Goal: Task Accomplishment & Management: Use online tool/utility

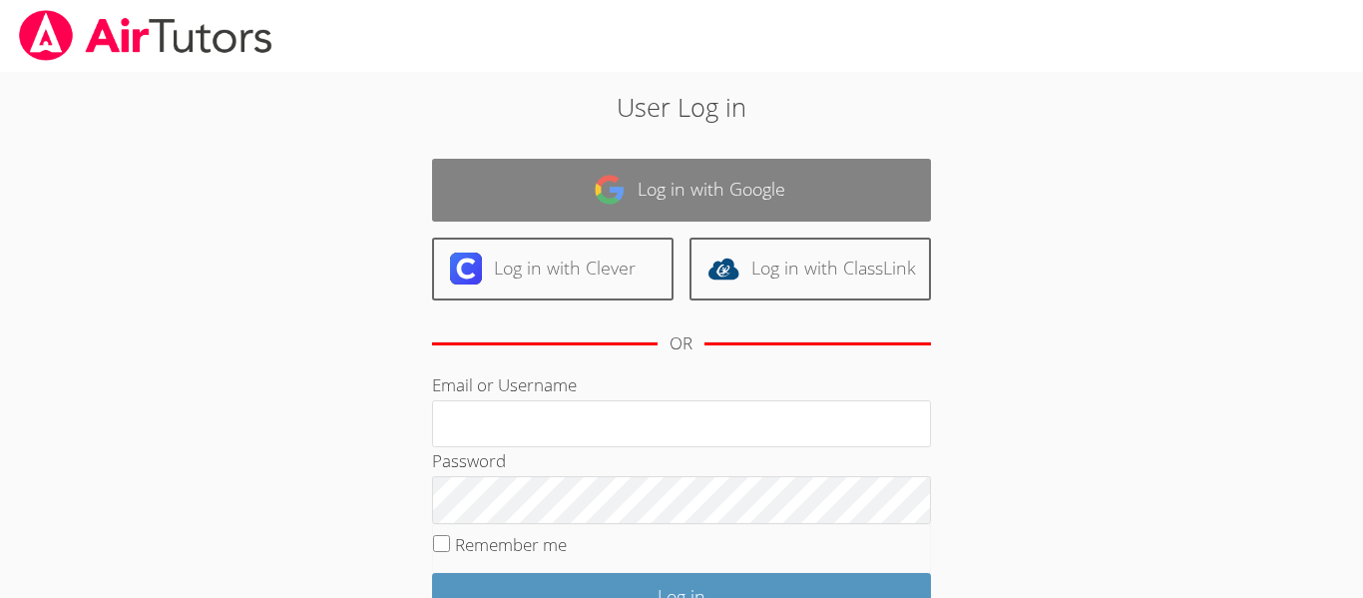
click at [523, 168] on link "Log in with Google" at bounding box center [681, 190] width 499 height 63
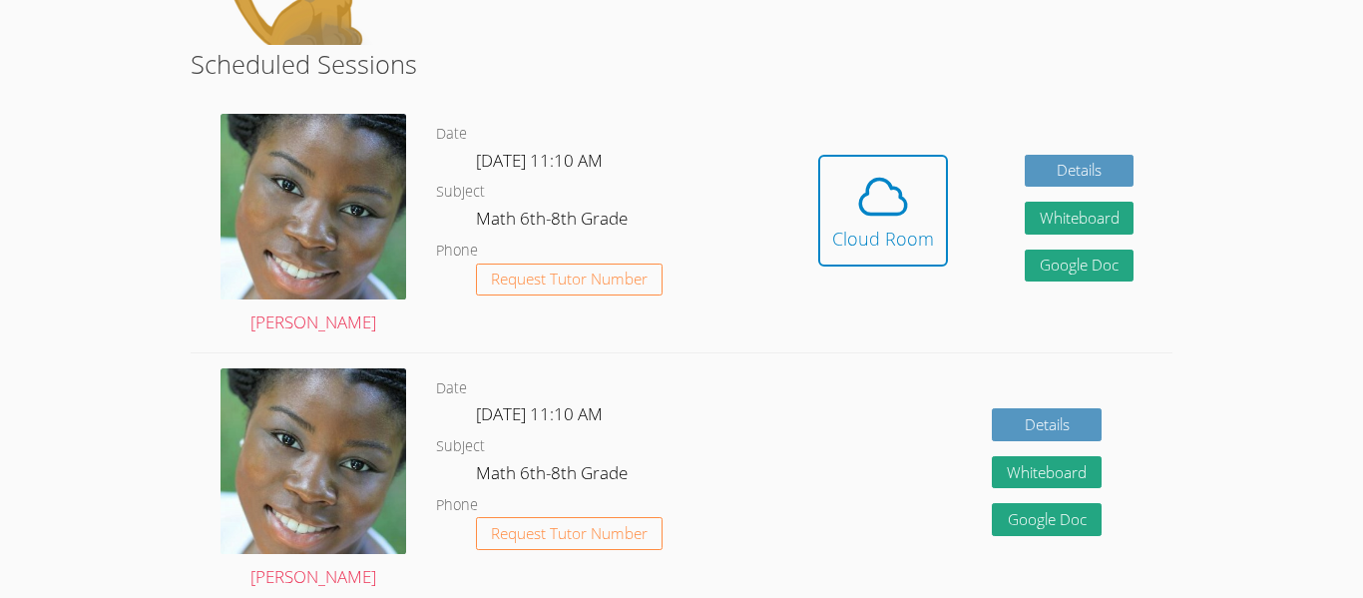
scroll to position [348, 0]
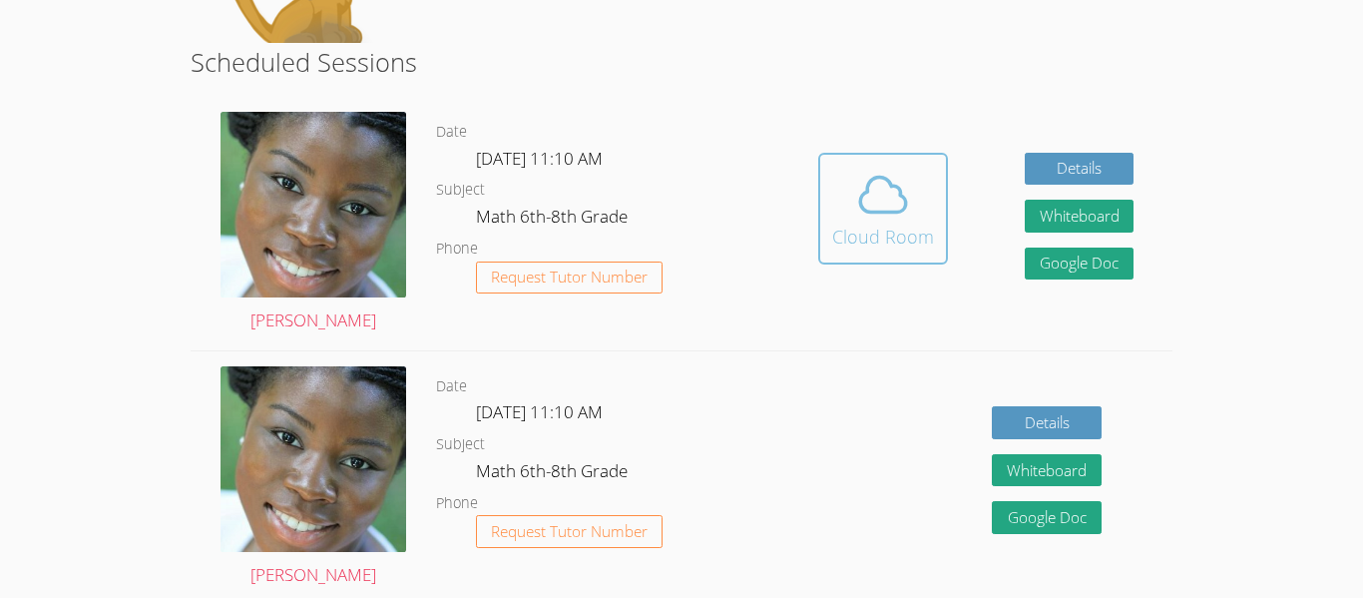
click at [873, 238] on div "Cloud Room" at bounding box center [883, 237] width 102 height 28
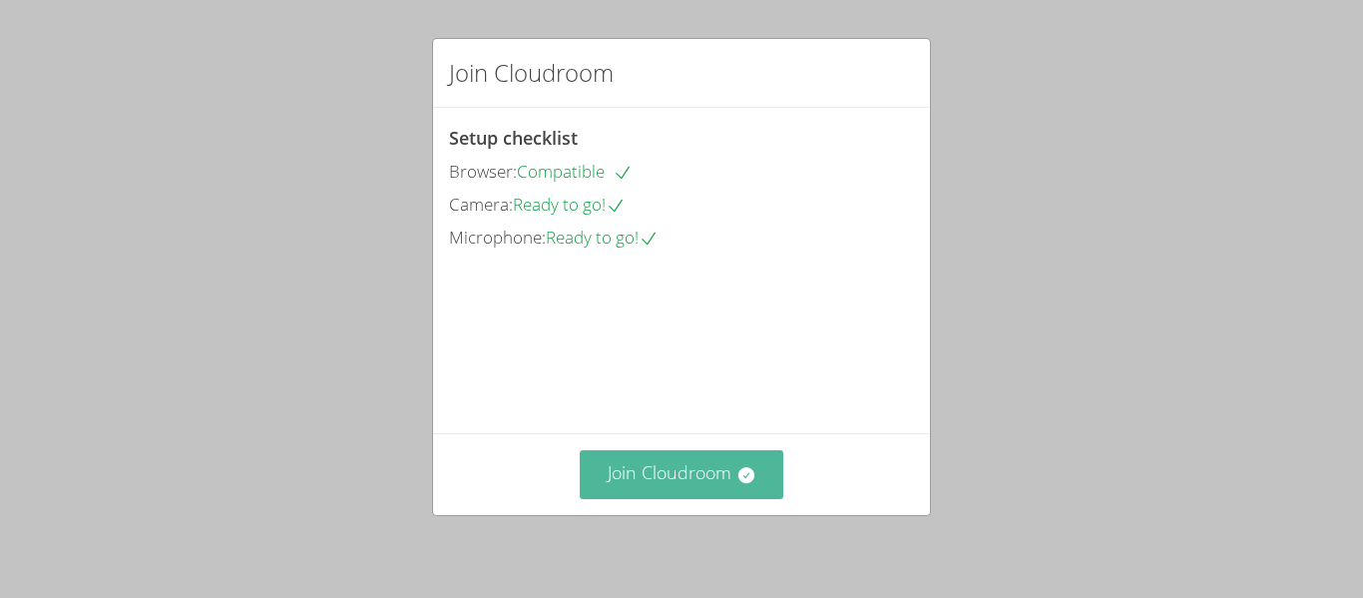
click at [638, 477] on button "Join Cloudroom" at bounding box center [682, 474] width 205 height 49
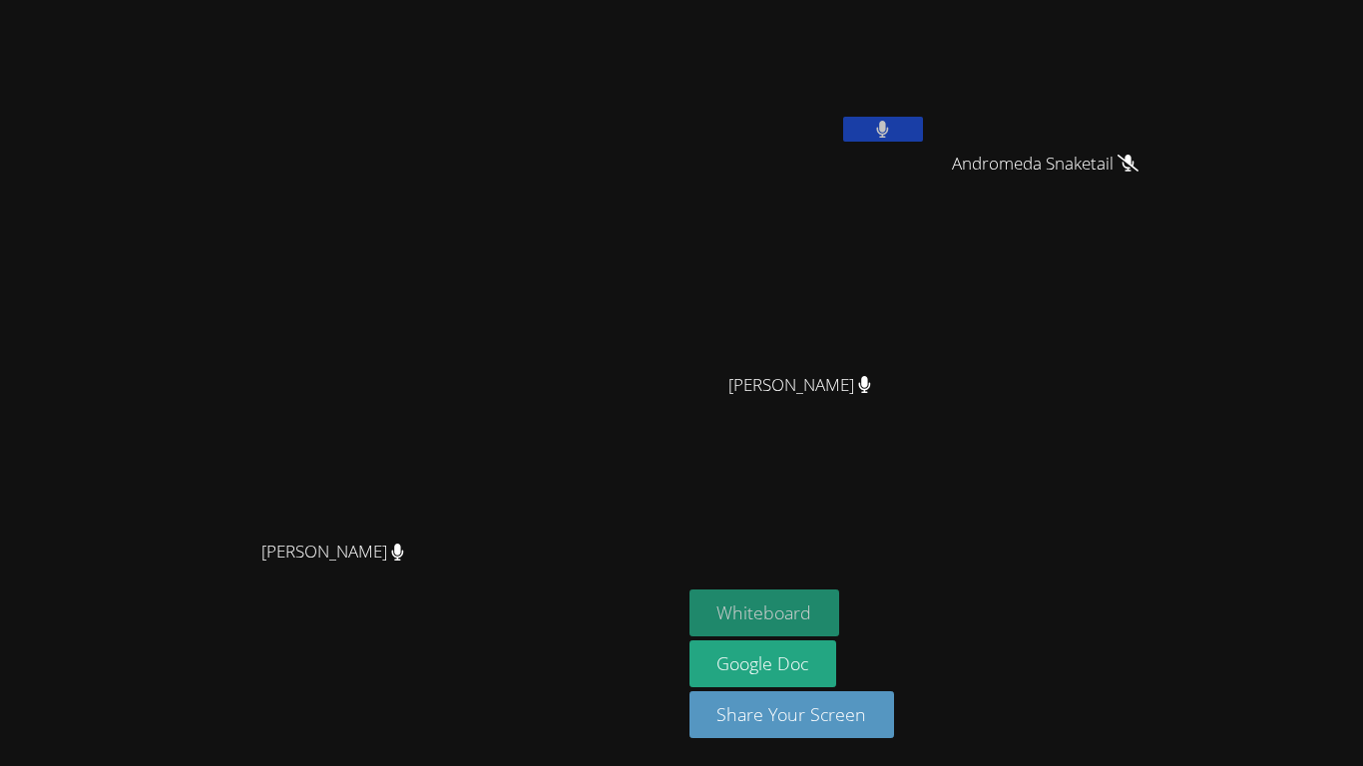
click at [840, 597] on button "Whiteboard" at bounding box center [765, 613] width 151 height 47
click at [923, 139] on button at bounding box center [883, 129] width 80 height 25
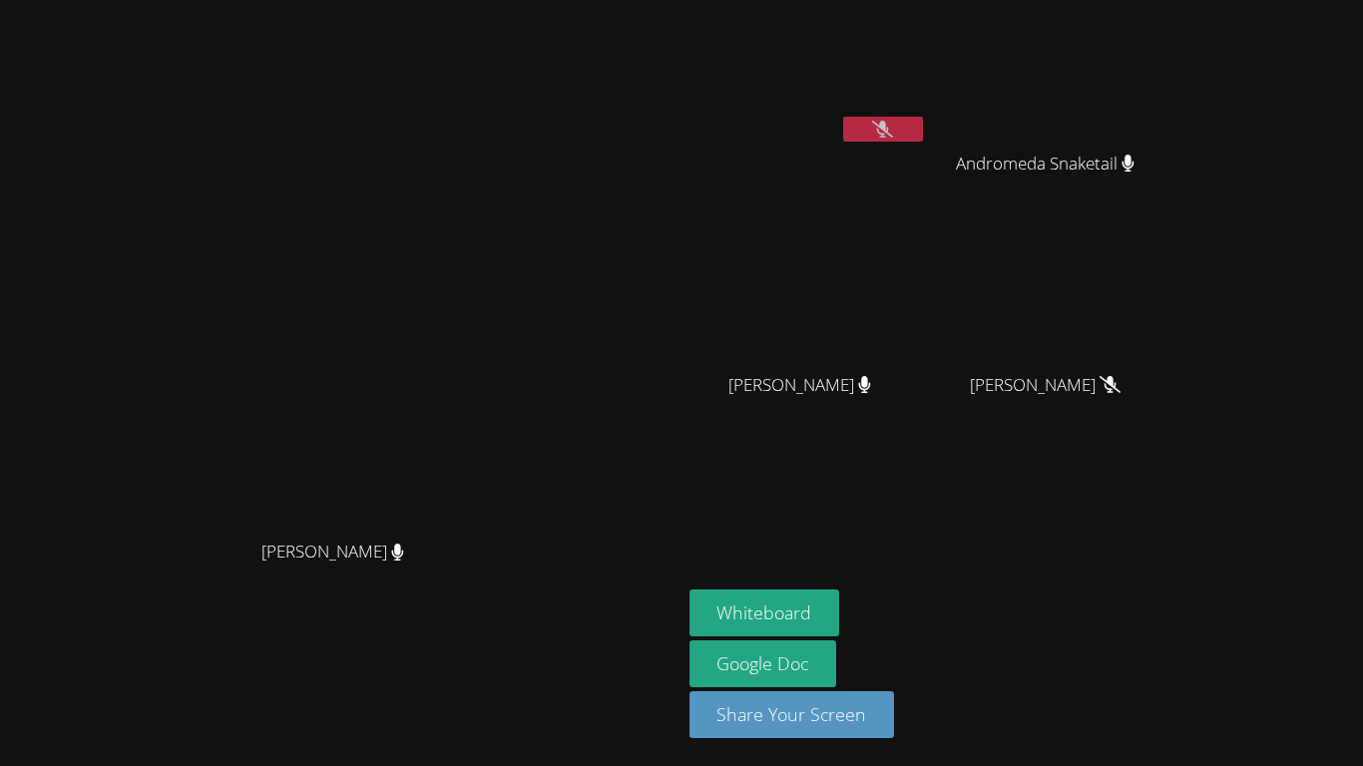
click at [923, 139] on button at bounding box center [883, 129] width 80 height 25
click at [923, 123] on button at bounding box center [883, 129] width 80 height 25
click at [923, 133] on button at bounding box center [883, 129] width 80 height 25
click at [923, 140] on button at bounding box center [883, 129] width 80 height 25
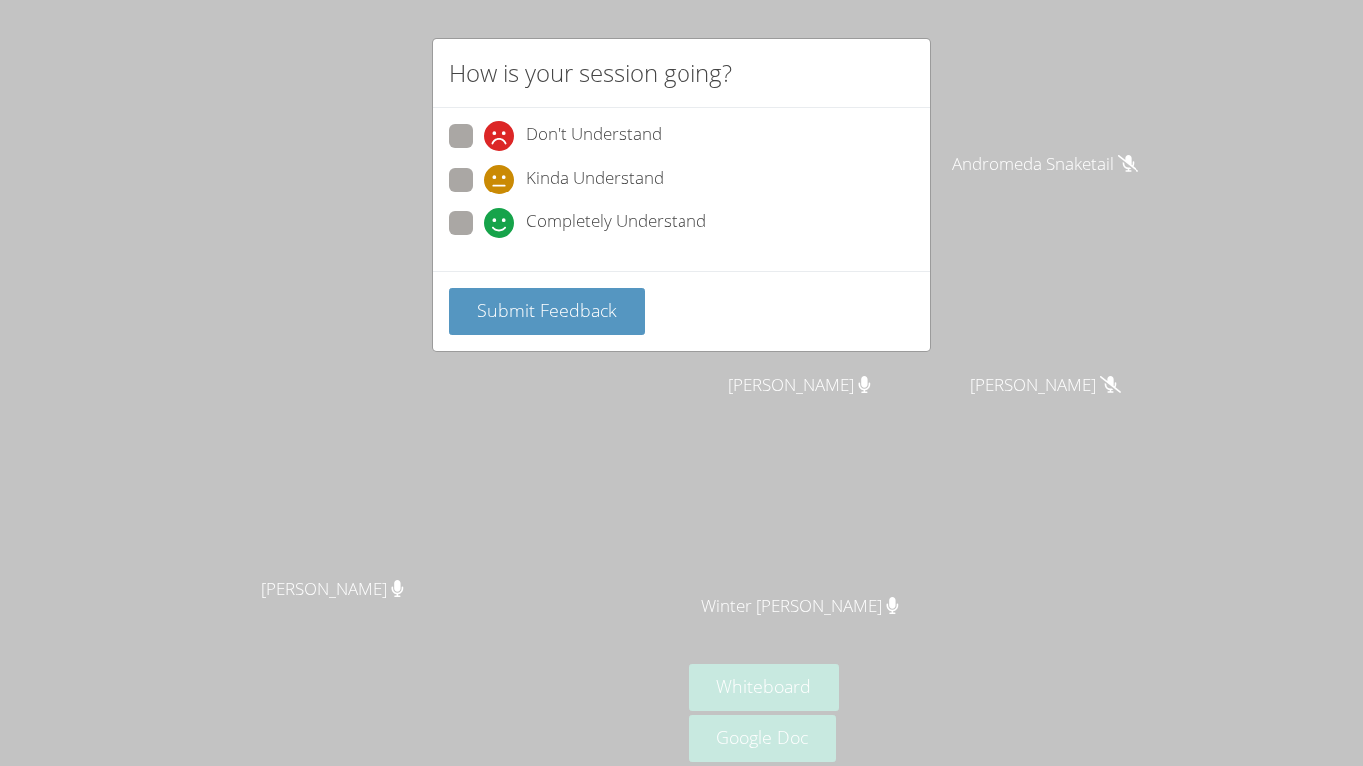
click at [473, 233] on label "Completely Understand" at bounding box center [577, 225] width 257 height 27
click at [484, 229] on input "Completely Understand" at bounding box center [492, 220] width 17 height 17
radio input "true"
click at [487, 298] on span "Submit Feedback" at bounding box center [547, 310] width 140 height 24
click at [1081, 173] on div "How is your session going? Don't Understand Kinda Understand Completely Underst…" at bounding box center [681, 383] width 1363 height 766
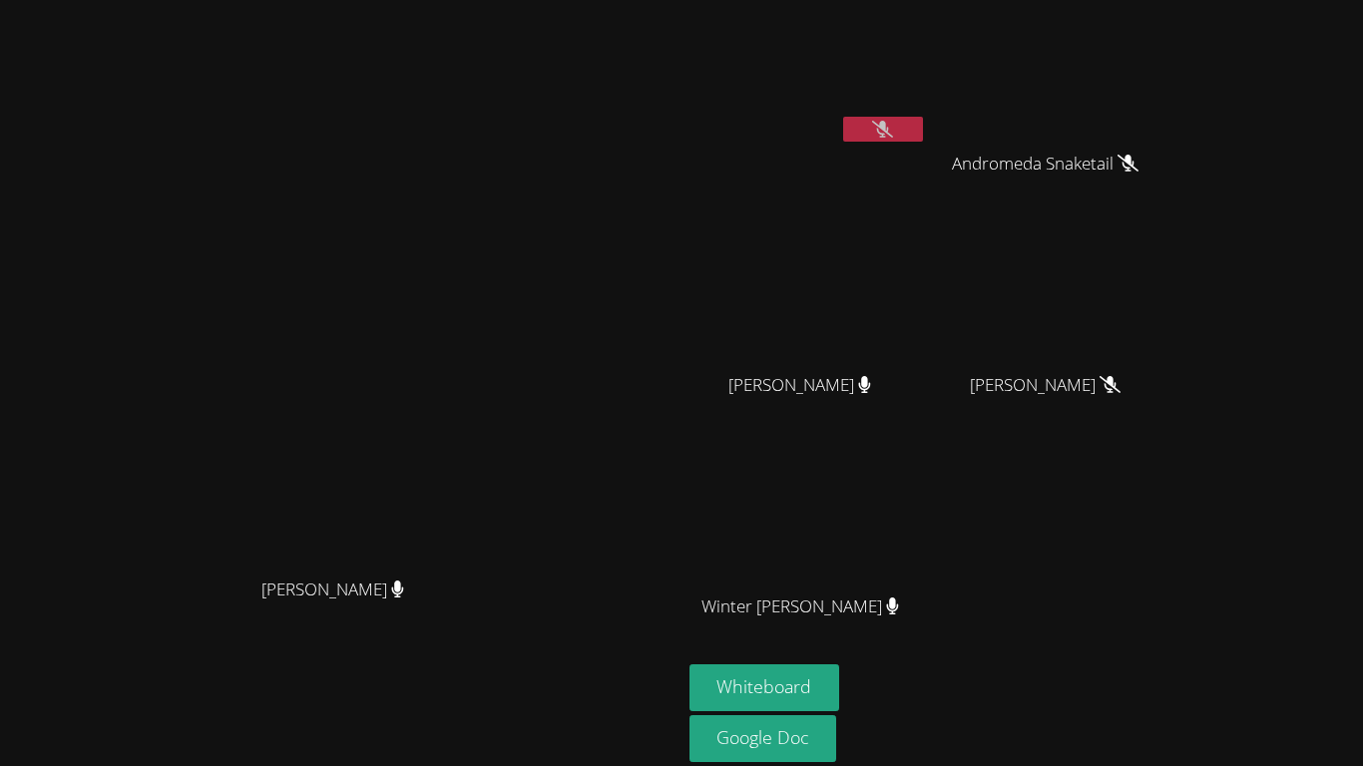
click at [923, 134] on button at bounding box center [883, 129] width 80 height 25
